Goal: Check status: Check status

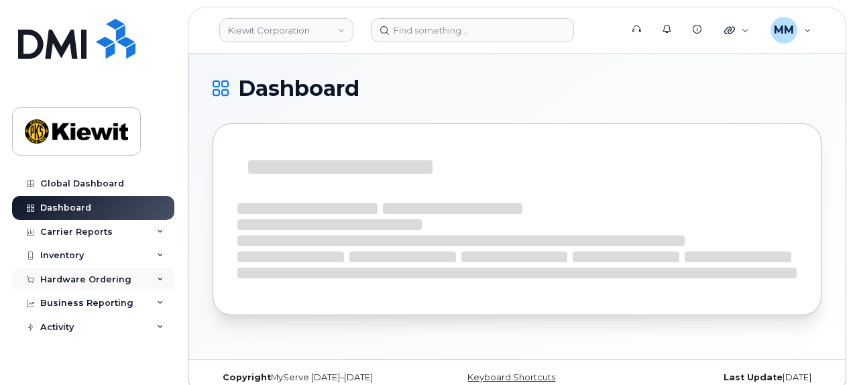
click at [70, 274] on div "Hardware Ordering" at bounding box center [85, 279] width 91 height 11
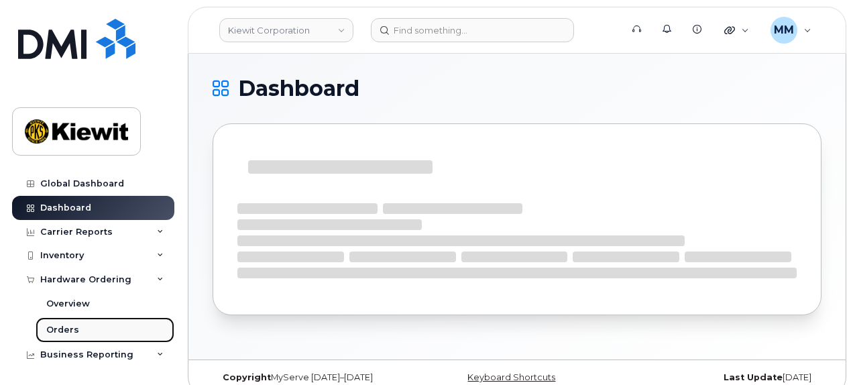
click at [71, 330] on div "Orders" at bounding box center [62, 330] width 33 height 12
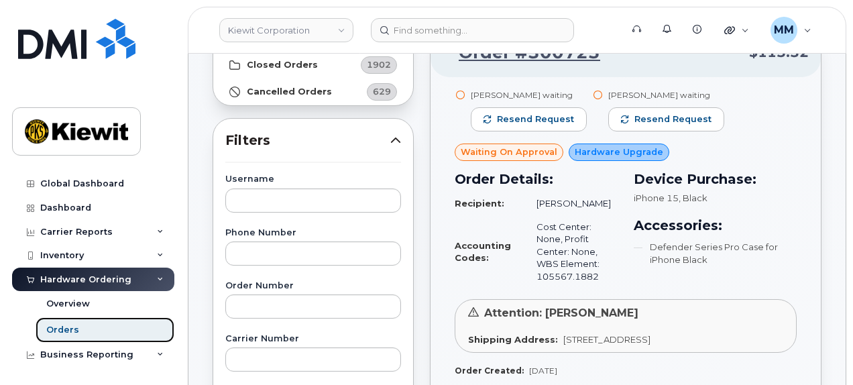
scroll to position [201, 0]
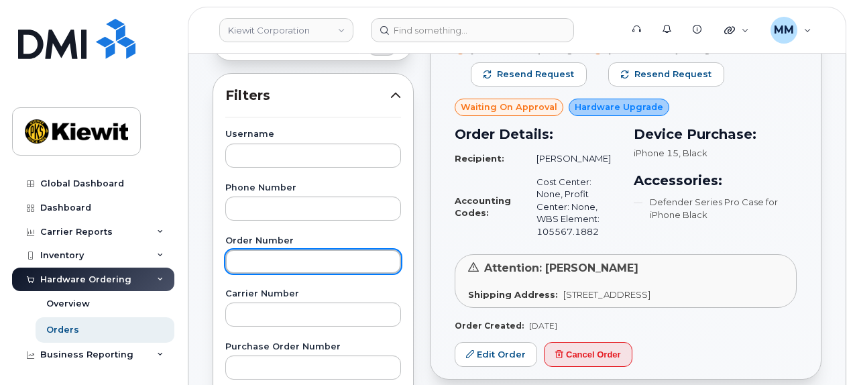
click at [321, 255] on input "text" at bounding box center [313, 261] width 176 height 24
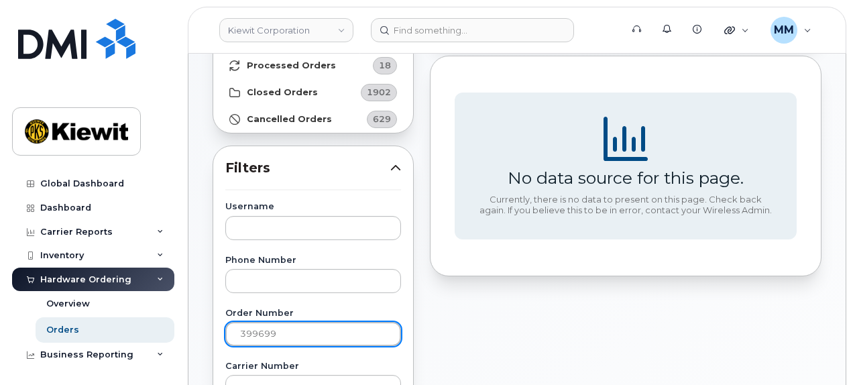
scroll to position [0, 0]
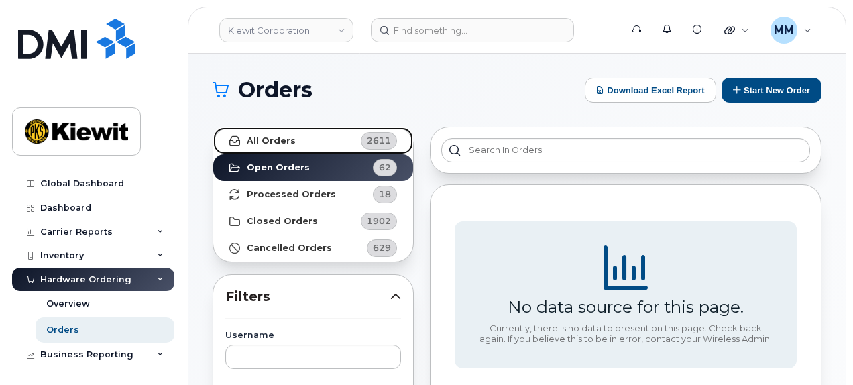
click at [327, 145] on link "All Orders 2611" at bounding box center [313, 140] width 200 height 27
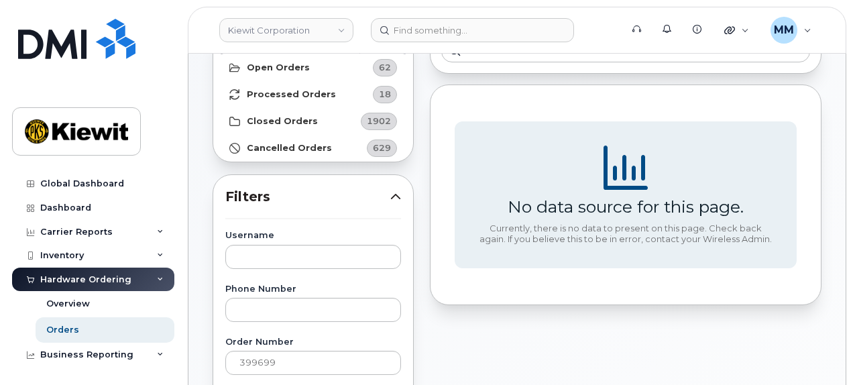
scroll to position [134, 0]
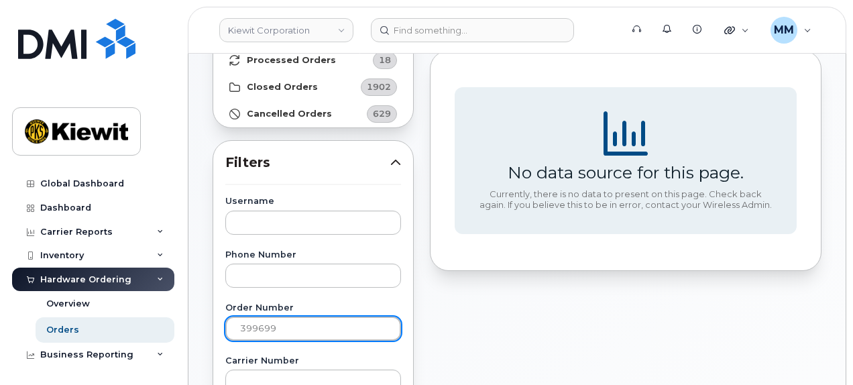
drag, startPoint x: 290, startPoint y: 324, endPoint x: 216, endPoint y: 325, distance: 74.4
type input "399699"
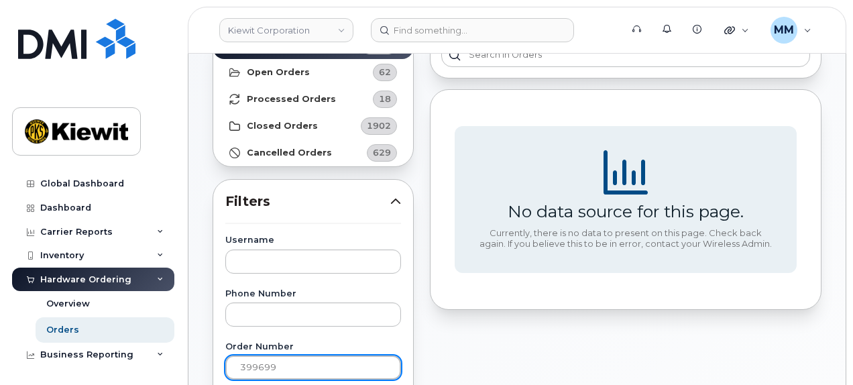
scroll to position [0, 0]
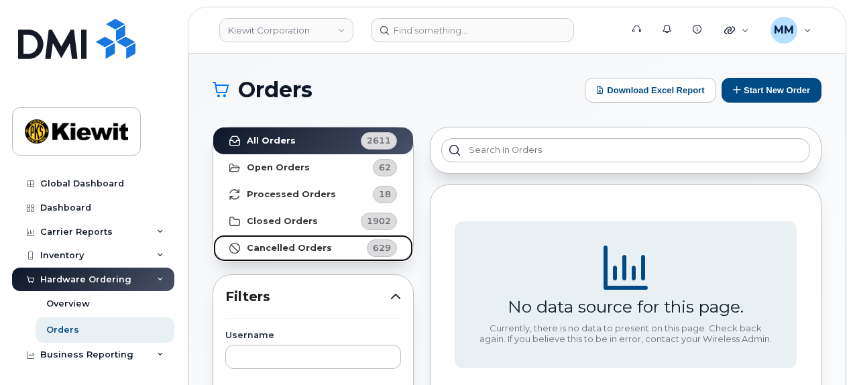
click at [292, 248] on strong "Cancelled Orders" at bounding box center [289, 248] width 85 height 11
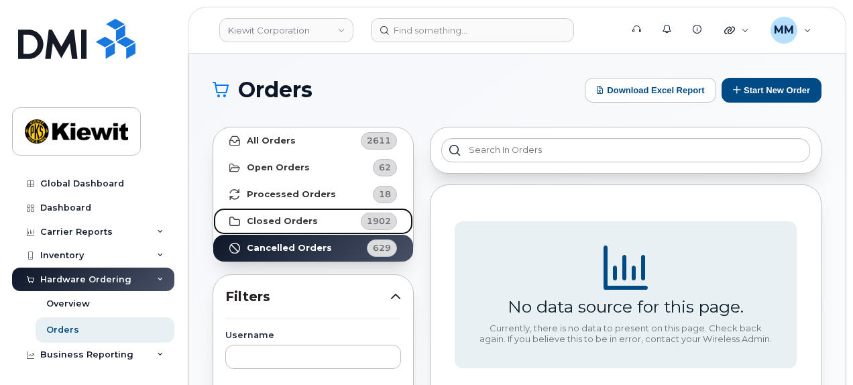
click at [281, 229] on link "Closed Orders 1902" at bounding box center [313, 221] width 200 height 27
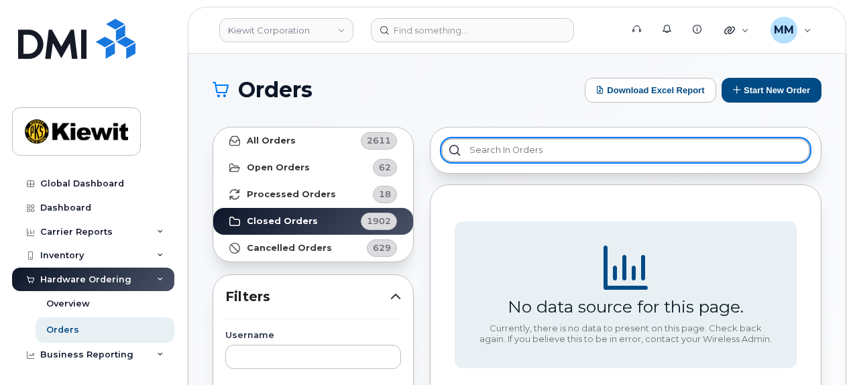
click at [497, 151] on input "text" at bounding box center [625, 150] width 369 height 24
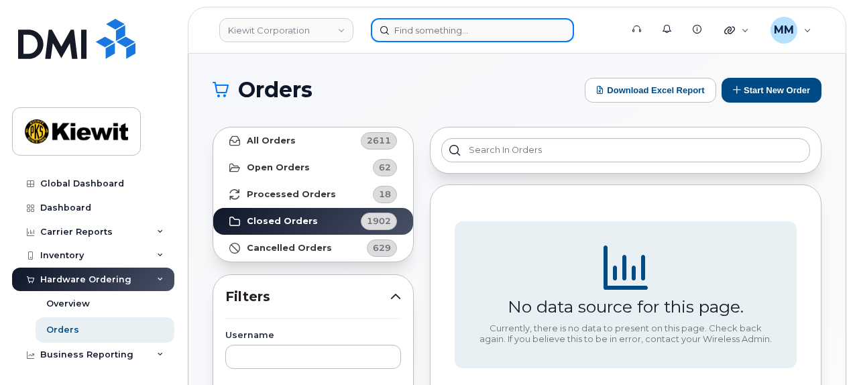
click at [446, 34] on input at bounding box center [472, 30] width 203 height 24
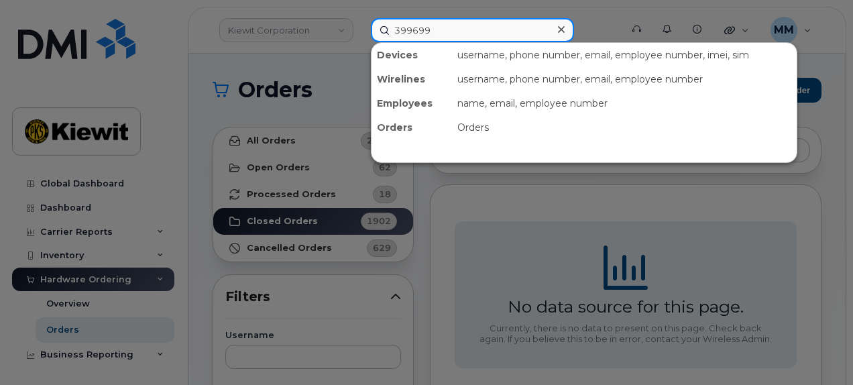
type input "399699"
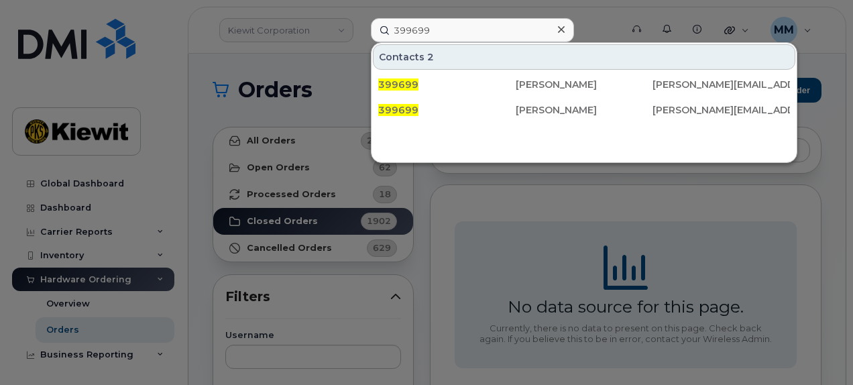
click at [558, 29] on icon at bounding box center [561, 29] width 7 height 11
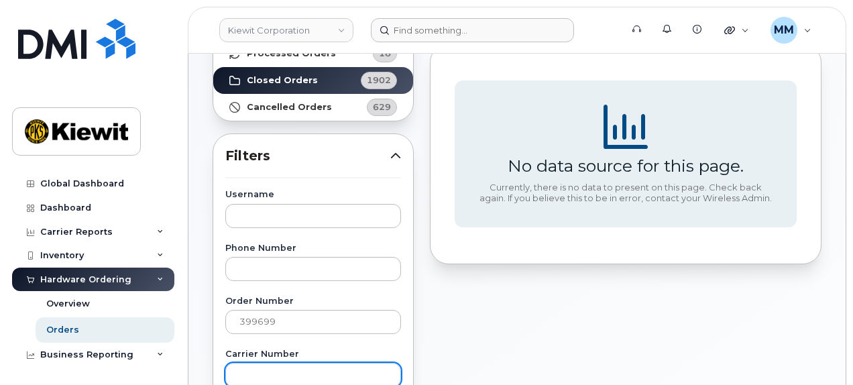
scroll to position [201, 0]
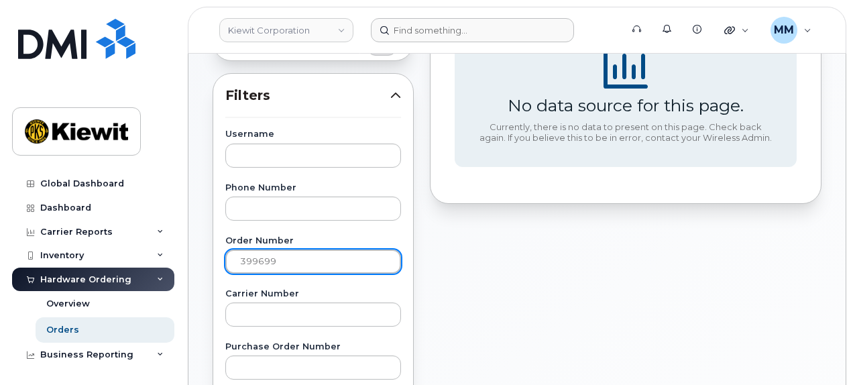
drag, startPoint x: 308, startPoint y: 264, endPoint x: 186, endPoint y: 259, distance: 122.1
click at [192, 266] on div "Orders Download Excel Report Start New Order All Orders 2611 Open Orders 62 Pro…" at bounding box center [516, 364] width 657 height 1023
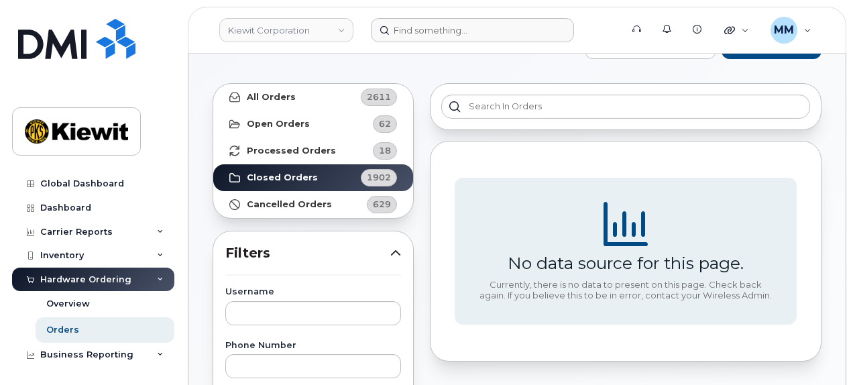
scroll to position [67, 0]
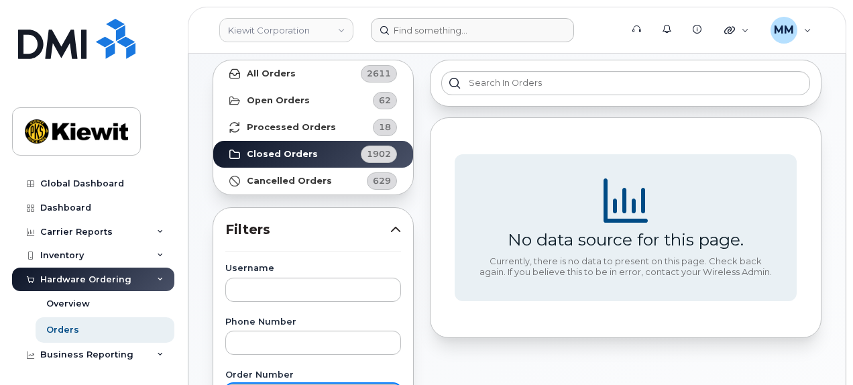
type input "300699"
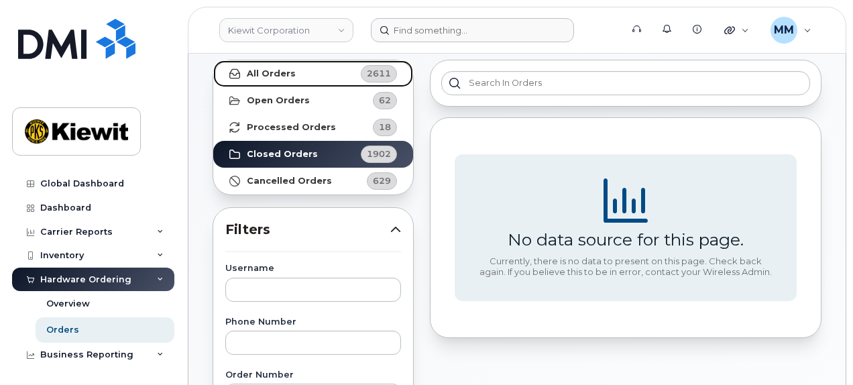
click at [251, 77] on strong "All Orders" at bounding box center [271, 73] width 49 height 11
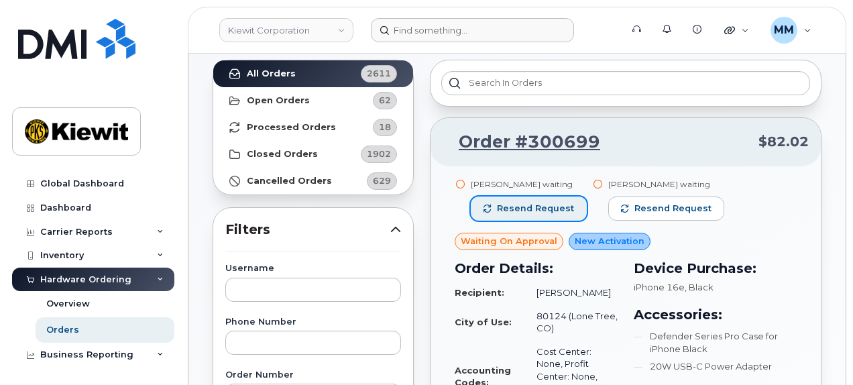
click at [532, 210] on span "Resend request" at bounding box center [535, 208] width 77 height 12
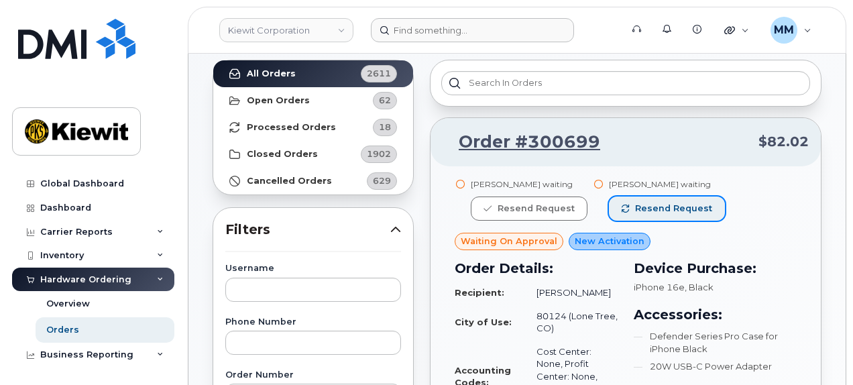
click at [621, 208] on span "button" at bounding box center [625, 208] width 8 height 8
